Goal: Information Seeking & Learning: Learn about a topic

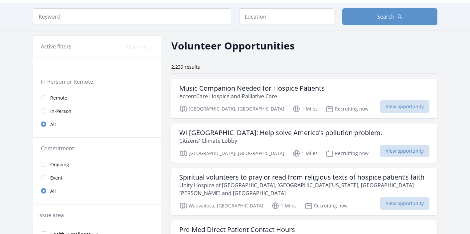
scroll to position [22, 0]
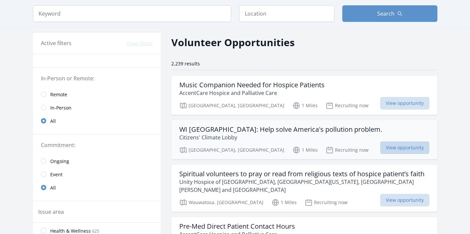
click at [398, 148] on span "View opportunity" at bounding box center [404, 148] width 49 height 13
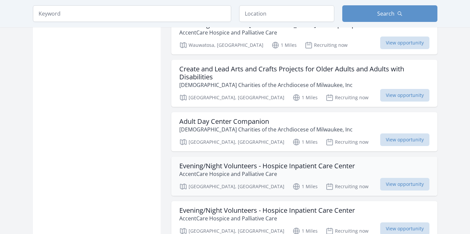
scroll to position [738, 0]
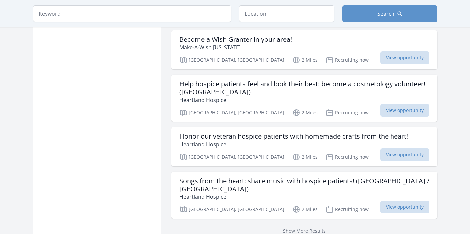
scroll to position [842, 0]
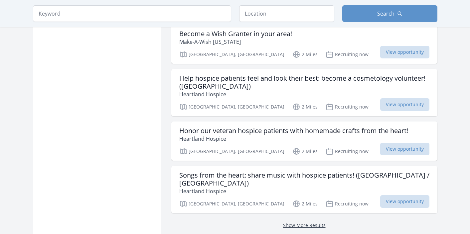
click at [305, 222] on link "Show More Results" at bounding box center [304, 225] width 43 height 6
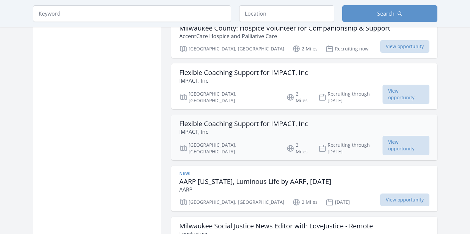
scroll to position [1221, 0]
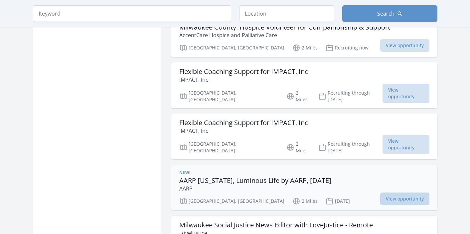
click at [405, 193] on span "View opportunity" at bounding box center [404, 199] width 49 height 13
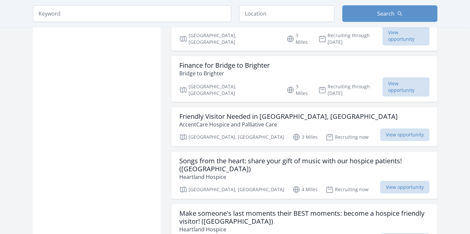
scroll to position [2767, 0]
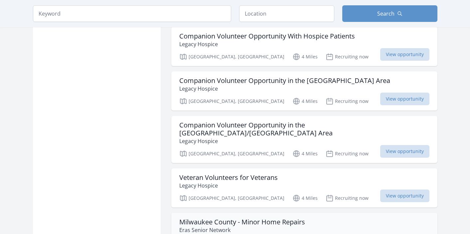
scroll to position [4460, 0]
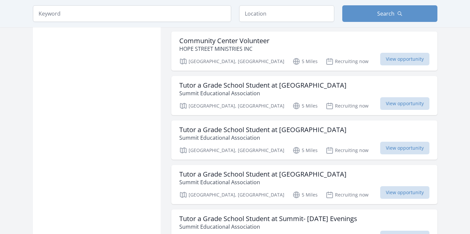
scroll to position [5419, 0]
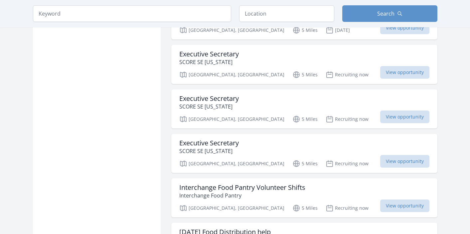
scroll to position [6362, 0]
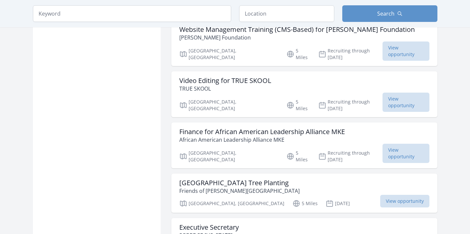
scroll to position [6165, 0]
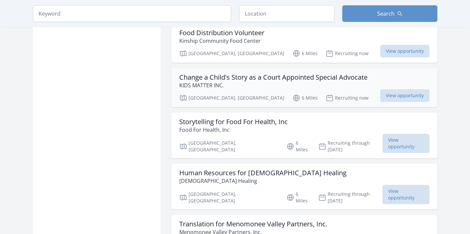
scroll to position [8115, 0]
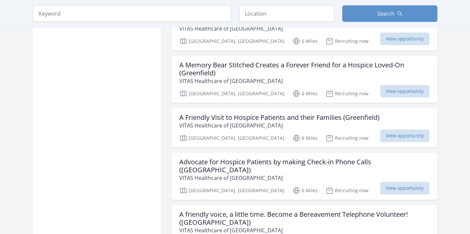
scroll to position [9148, 0]
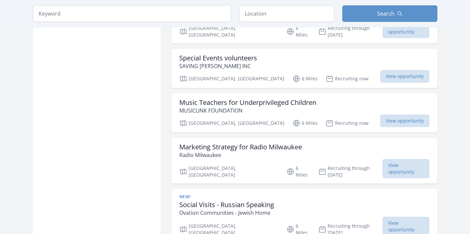
scroll to position [9757, 0]
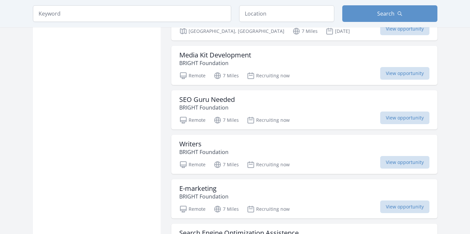
scroll to position [10838, 0]
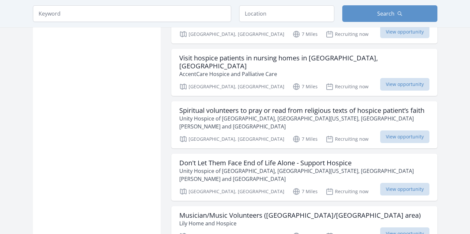
scroll to position [11908, 0]
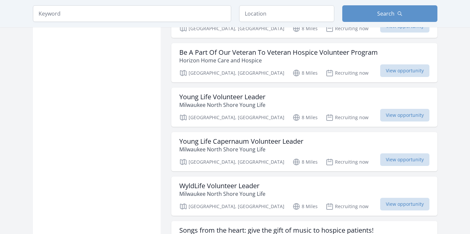
scroll to position [12696, 0]
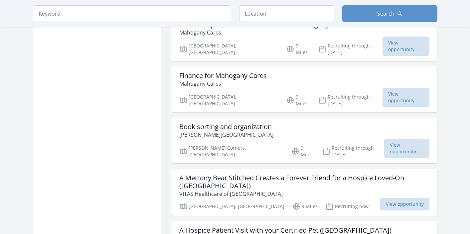
scroll to position [13710, 0]
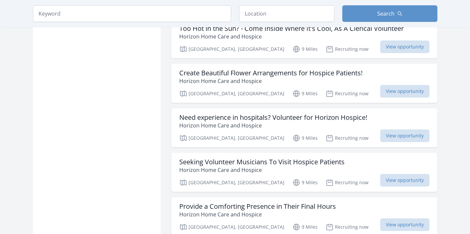
scroll to position [14473, 0]
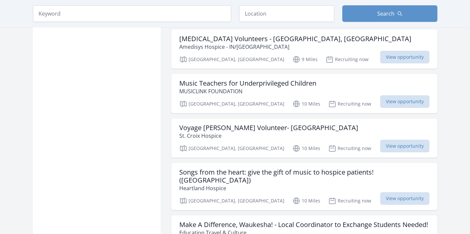
scroll to position [14932, 0]
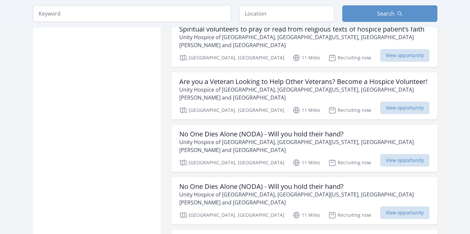
scroll to position [15279, 0]
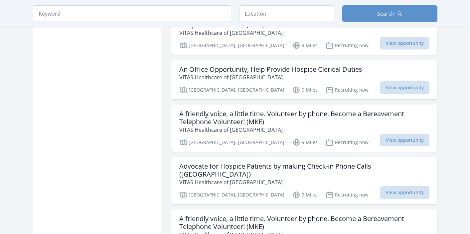
scroll to position [13879, 0]
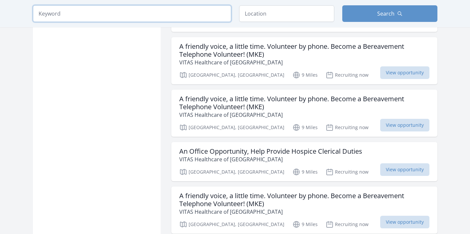
click at [75, 14] on input "search" at bounding box center [132, 13] width 198 height 17
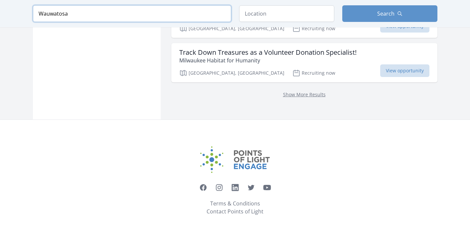
scroll to position [888, 0]
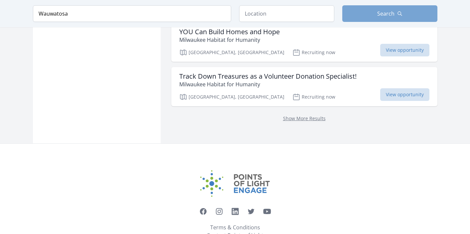
click at [366, 13] on button "Search" at bounding box center [389, 13] width 95 height 17
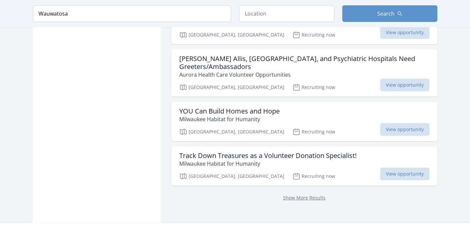
scroll to position [810, 0]
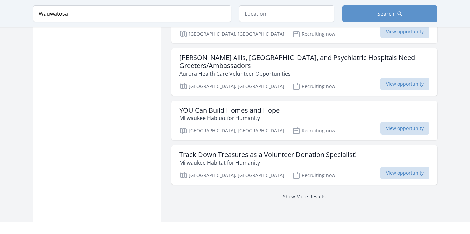
click at [312, 194] on link "Show More Results" at bounding box center [304, 197] width 43 height 6
click at [300, 194] on link "Show More Results" at bounding box center [304, 197] width 43 height 6
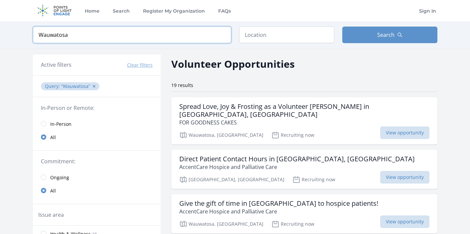
click at [87, 35] on input "Wauwatosa" at bounding box center [132, 35] width 198 height 17
type input "W"
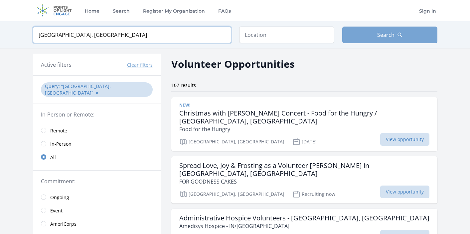
type input "brookfield, wi"
click at [387, 34] on span "Search" at bounding box center [385, 35] width 17 height 8
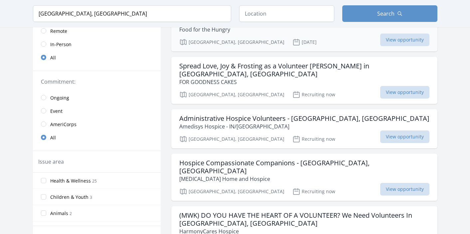
scroll to position [102, 0]
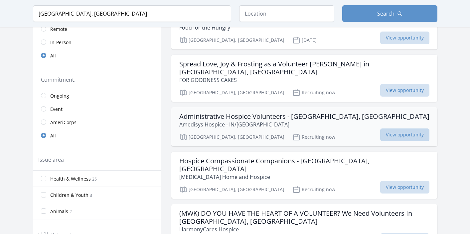
click at [391, 129] on span "View opportunity" at bounding box center [404, 135] width 49 height 13
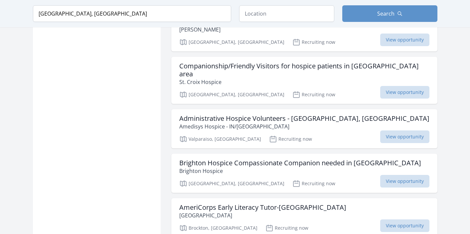
scroll to position [820, 0]
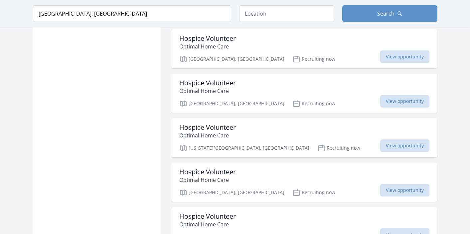
scroll to position [1344, 0]
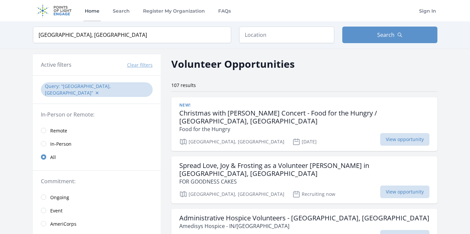
click at [93, 10] on link "Home" at bounding box center [91, 10] width 17 height 21
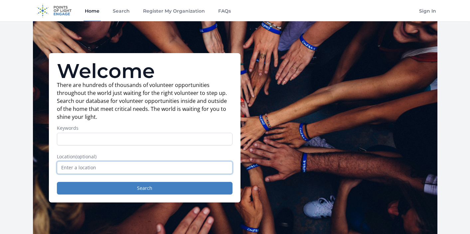
click at [105, 168] on input "text" at bounding box center [145, 168] width 176 height 13
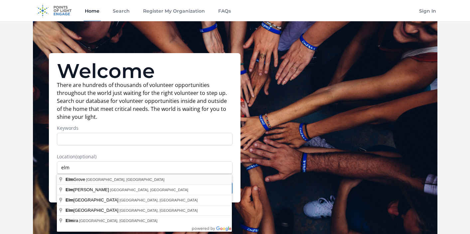
type input "Elm Grove, WI, USA"
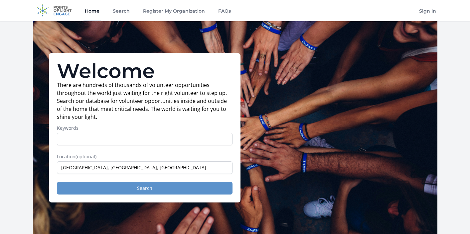
click at [122, 189] on button "Search" at bounding box center [145, 188] width 176 height 13
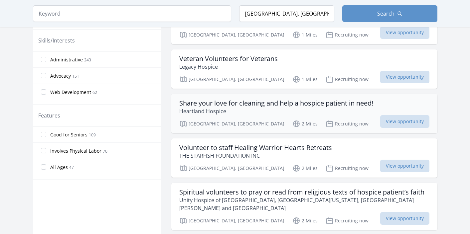
scroll to position [295, 0]
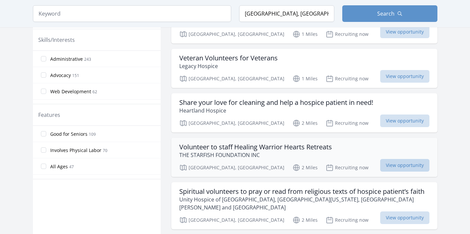
click at [396, 159] on span "View opportunity" at bounding box center [404, 165] width 49 height 13
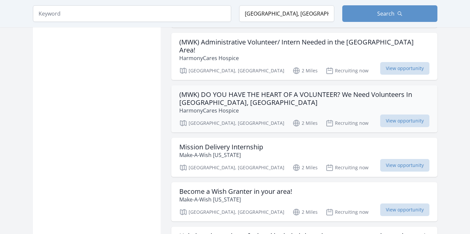
scroll to position [604, 0]
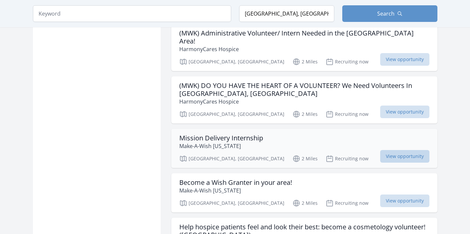
click at [408, 150] on span "View opportunity" at bounding box center [404, 156] width 49 height 13
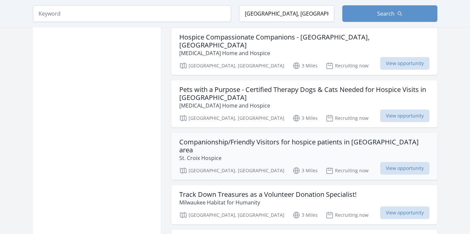
scroll to position [1539, 0]
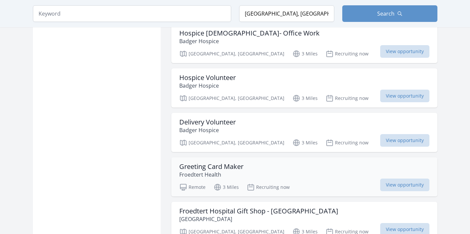
scroll to position [1833, 0]
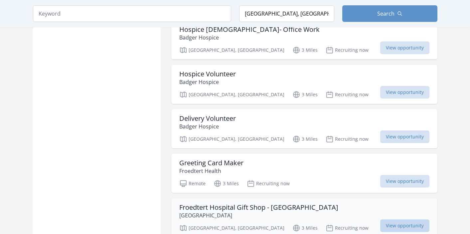
click at [404, 220] on span "View opportunity" at bounding box center [404, 226] width 49 height 13
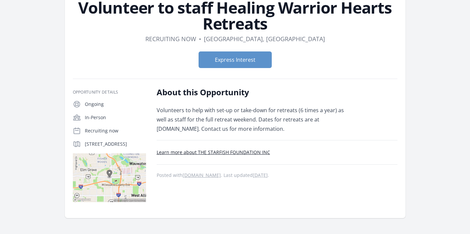
scroll to position [60, 0]
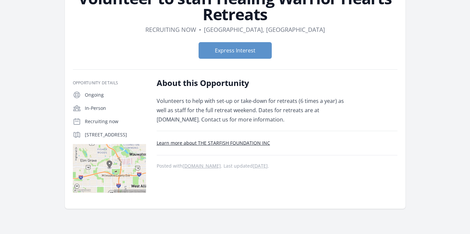
click at [229, 142] on link "Learn more about THE STARFISH FOUNDATION INC" at bounding box center [213, 143] width 113 height 6
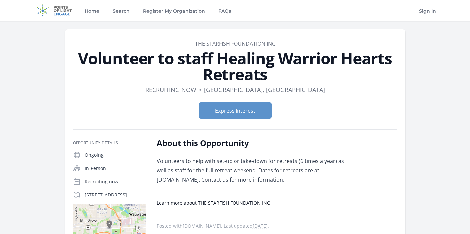
scroll to position [0, 0]
